Goal: Navigation & Orientation: Find specific page/section

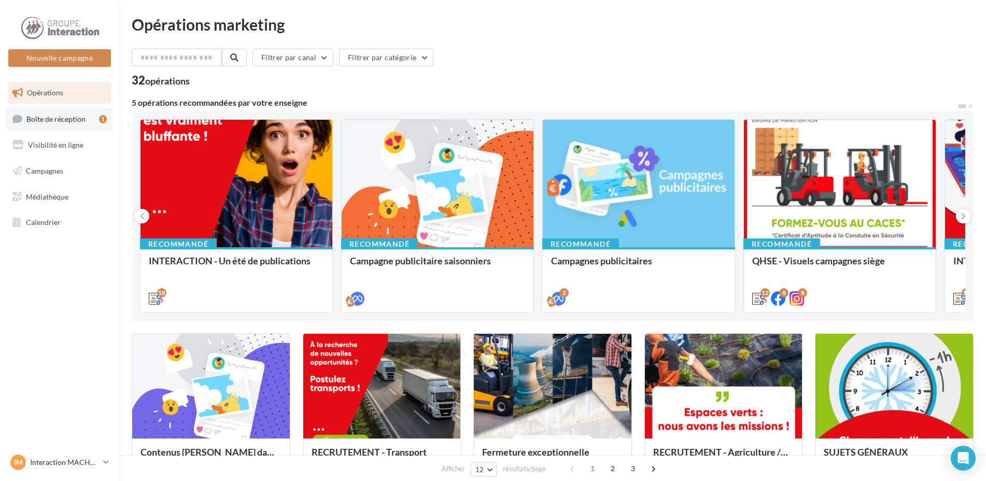
click at [54, 125] on link "Boîte de réception 1" at bounding box center [59, 119] width 107 height 22
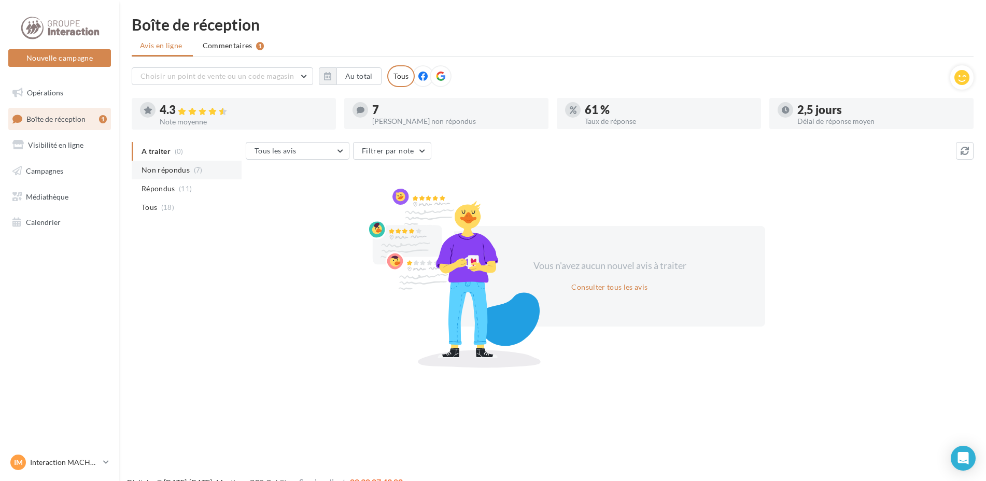
click at [165, 167] on span "Non répondus" at bounding box center [165, 170] width 48 height 10
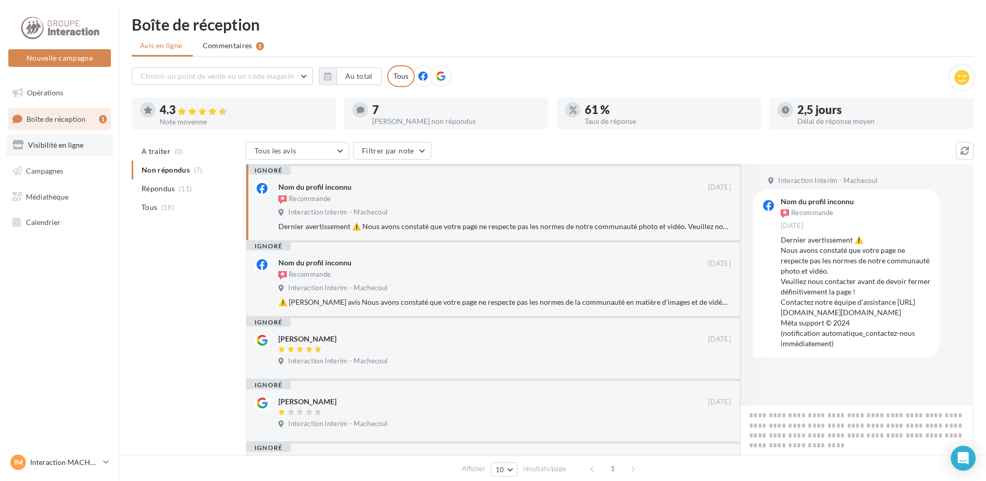
click at [50, 146] on span "Visibilité en ligne" at bounding box center [55, 144] width 55 height 9
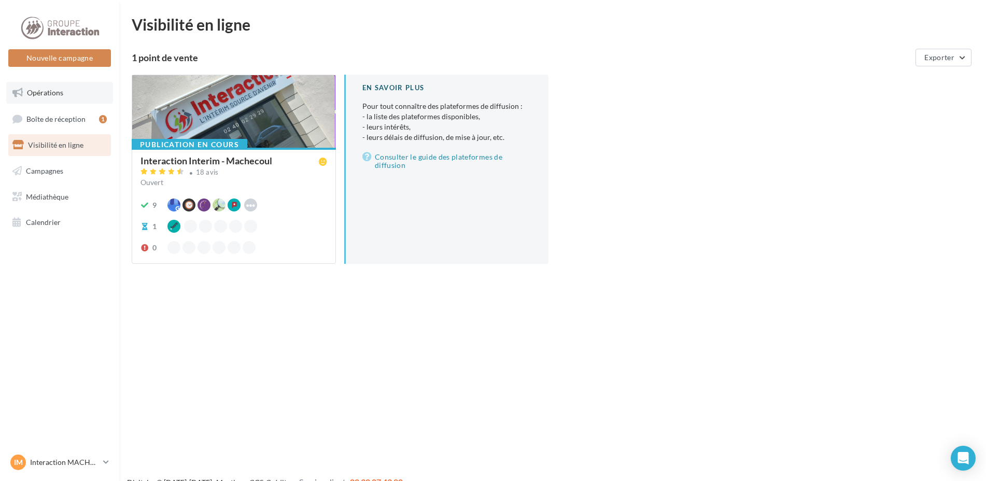
click at [50, 92] on span "Opérations" at bounding box center [45, 92] width 36 height 9
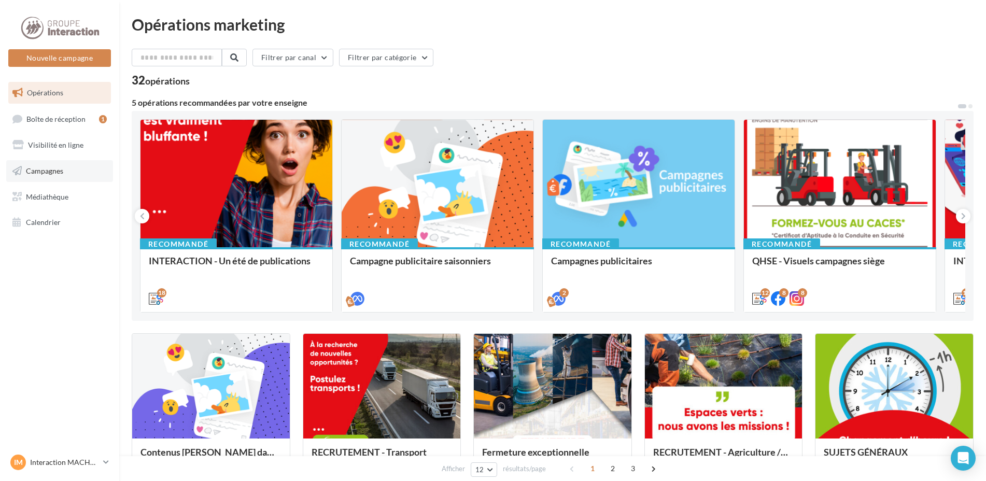
click at [55, 172] on span "Campagnes" at bounding box center [44, 170] width 37 height 9
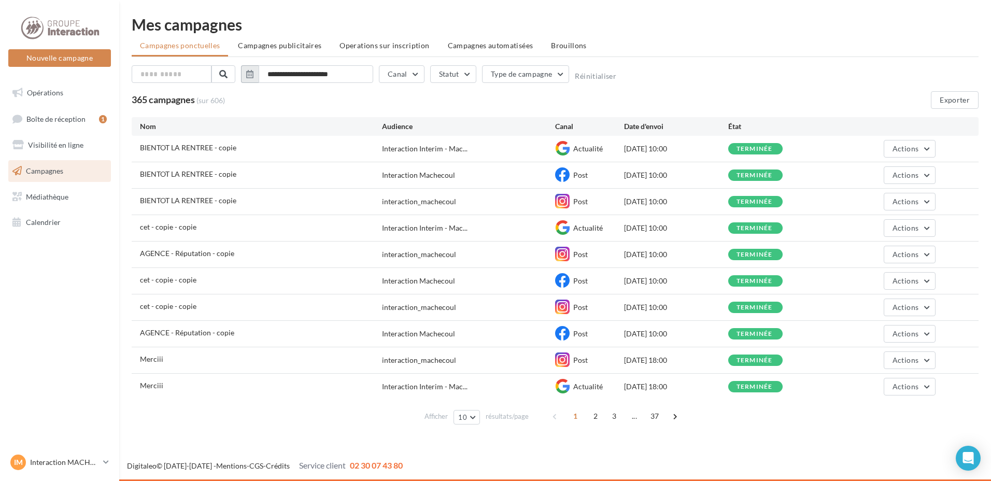
click at [249, 76] on icon "button" at bounding box center [249, 74] width 7 height 8
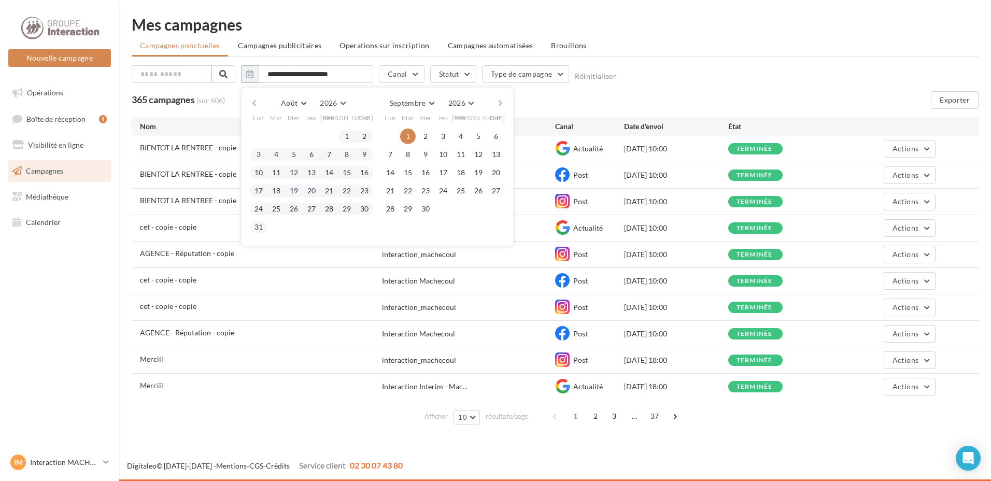
click at [254, 100] on button "button" at bounding box center [254, 103] width 9 height 15
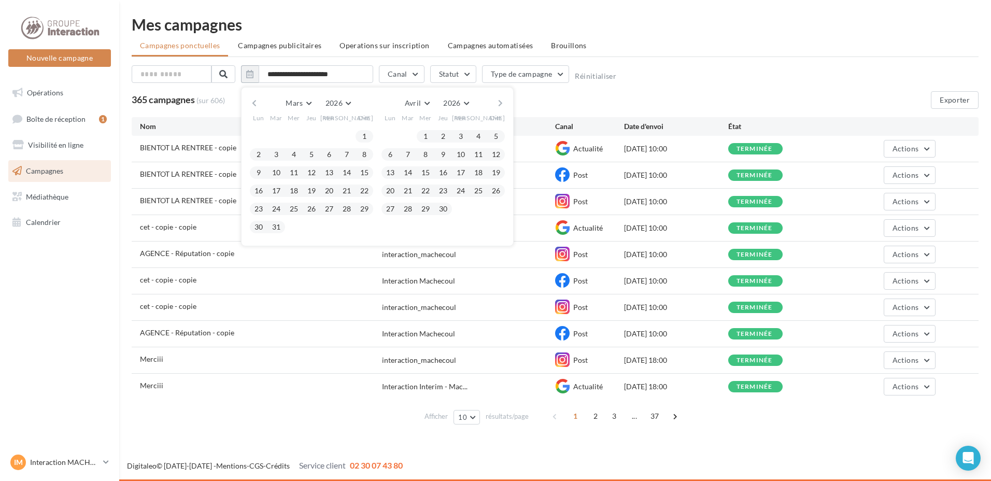
click at [254, 101] on button "button" at bounding box center [254, 103] width 9 height 15
click at [254, 102] on button "button" at bounding box center [254, 103] width 9 height 15
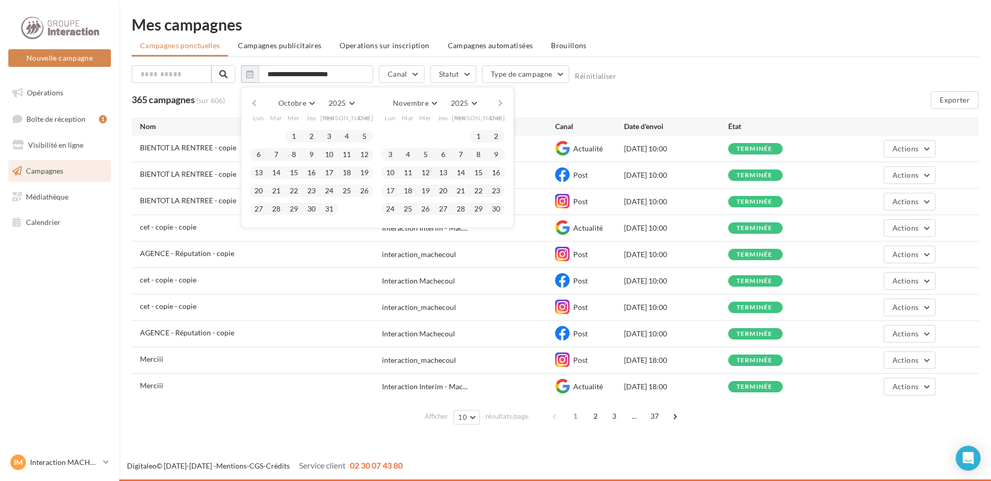
click at [254, 102] on button "button" at bounding box center [254, 103] width 9 height 15
click at [263, 212] on button "25" at bounding box center [259, 209] width 16 height 16
click at [366, 212] on button "31" at bounding box center [365, 209] width 16 height 16
type input "**********"
